Goal: Find specific page/section

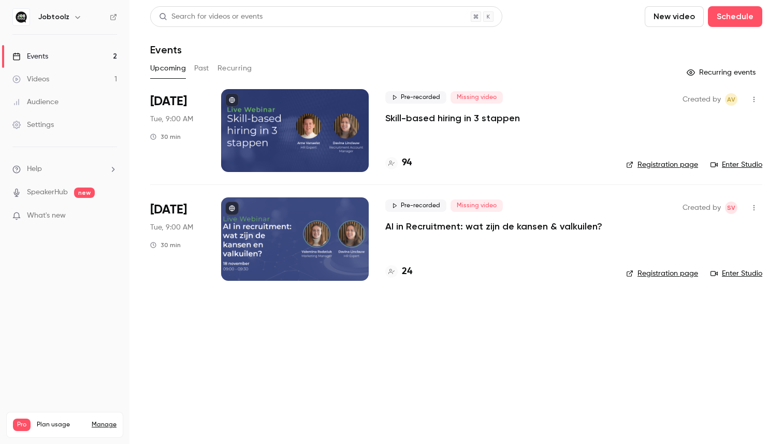
click at [321, 127] on div at bounding box center [295, 130] width 148 height 83
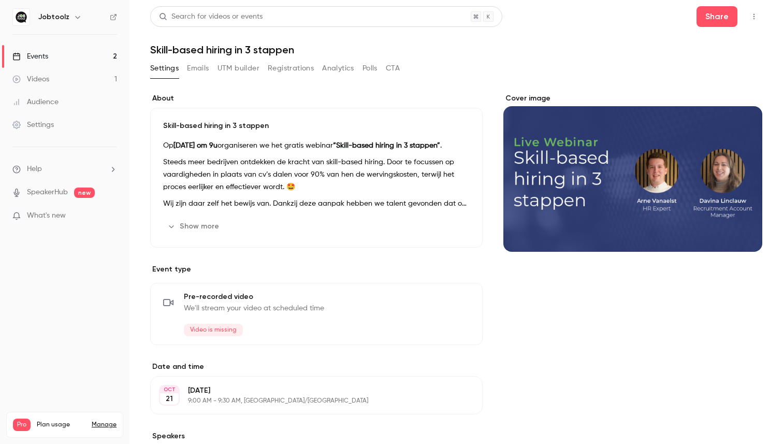
scroll to position [204, 0]
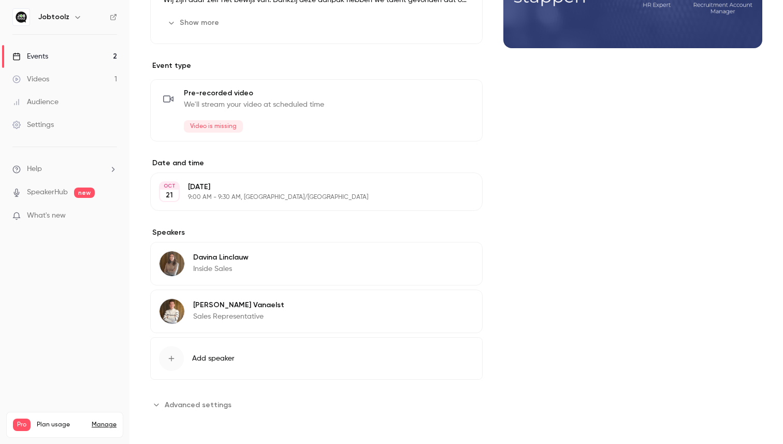
click at [18, 58] on icon at bounding box center [16, 56] width 8 height 8
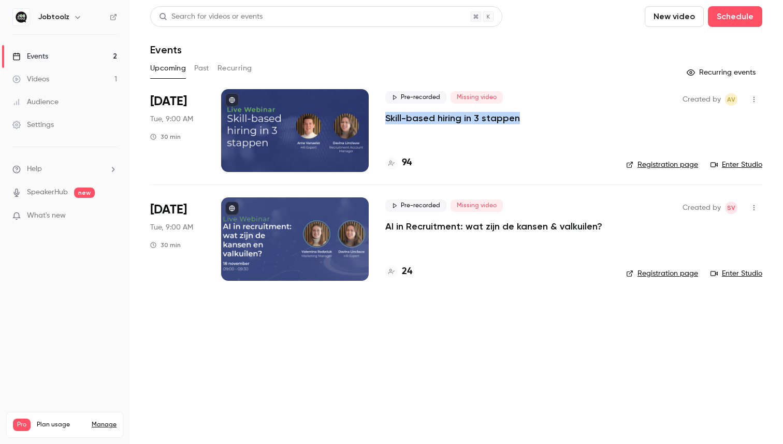
drag, startPoint x: 530, startPoint y: 121, endPoint x: 380, endPoint y: 119, distance: 149.3
click at [380, 119] on li "Oct 21 Tue, 9:00 AM 30 min Pre-recorded Missing video Skill-based hiring in 3 s…" at bounding box center [456, 136] width 612 height 95
copy p "Skill-based hiring in 3 stappen"
